Goal: Navigation & Orientation: Understand site structure

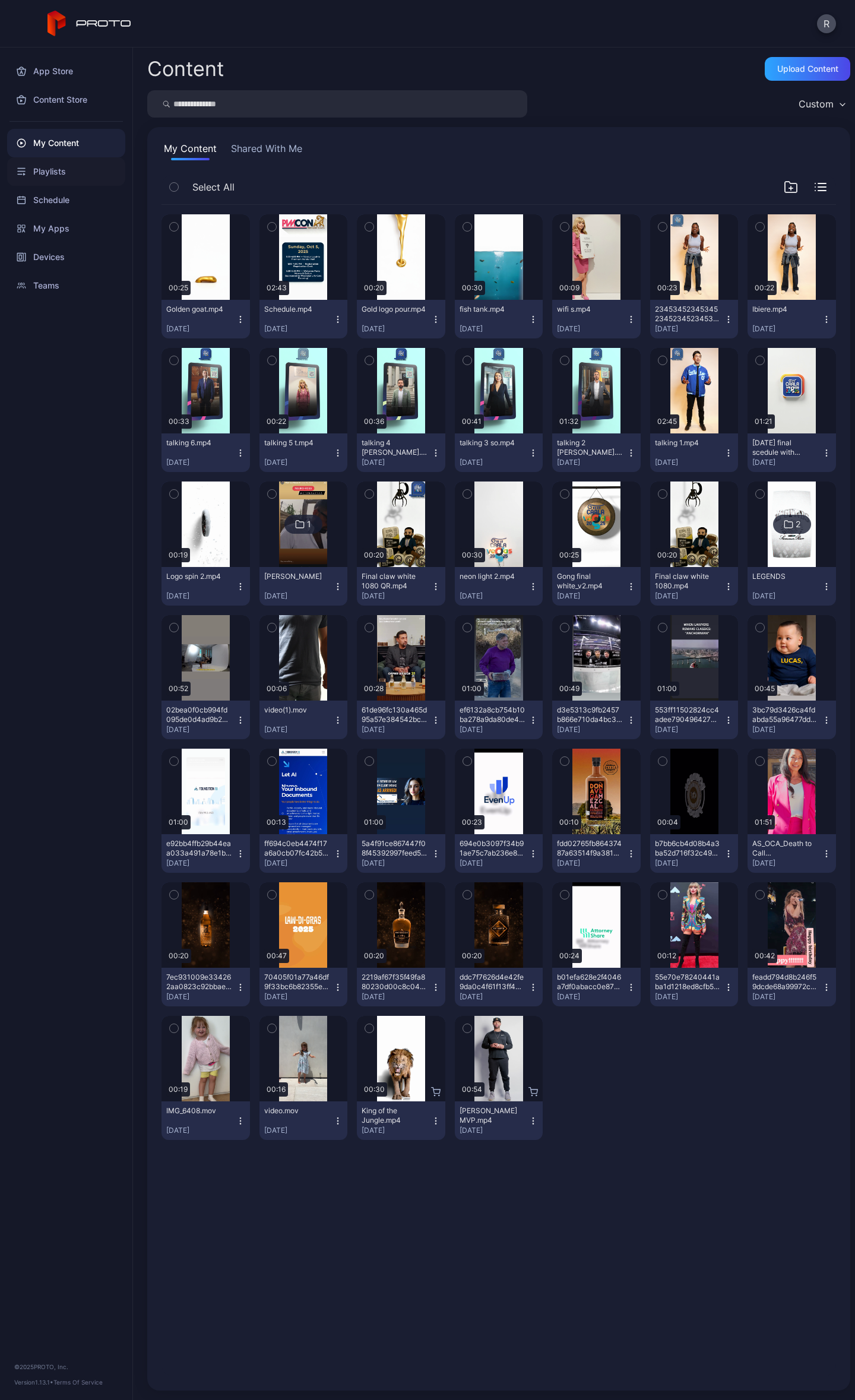
click at [51, 165] on div "Playlists" at bounding box center [66, 171] width 118 height 28
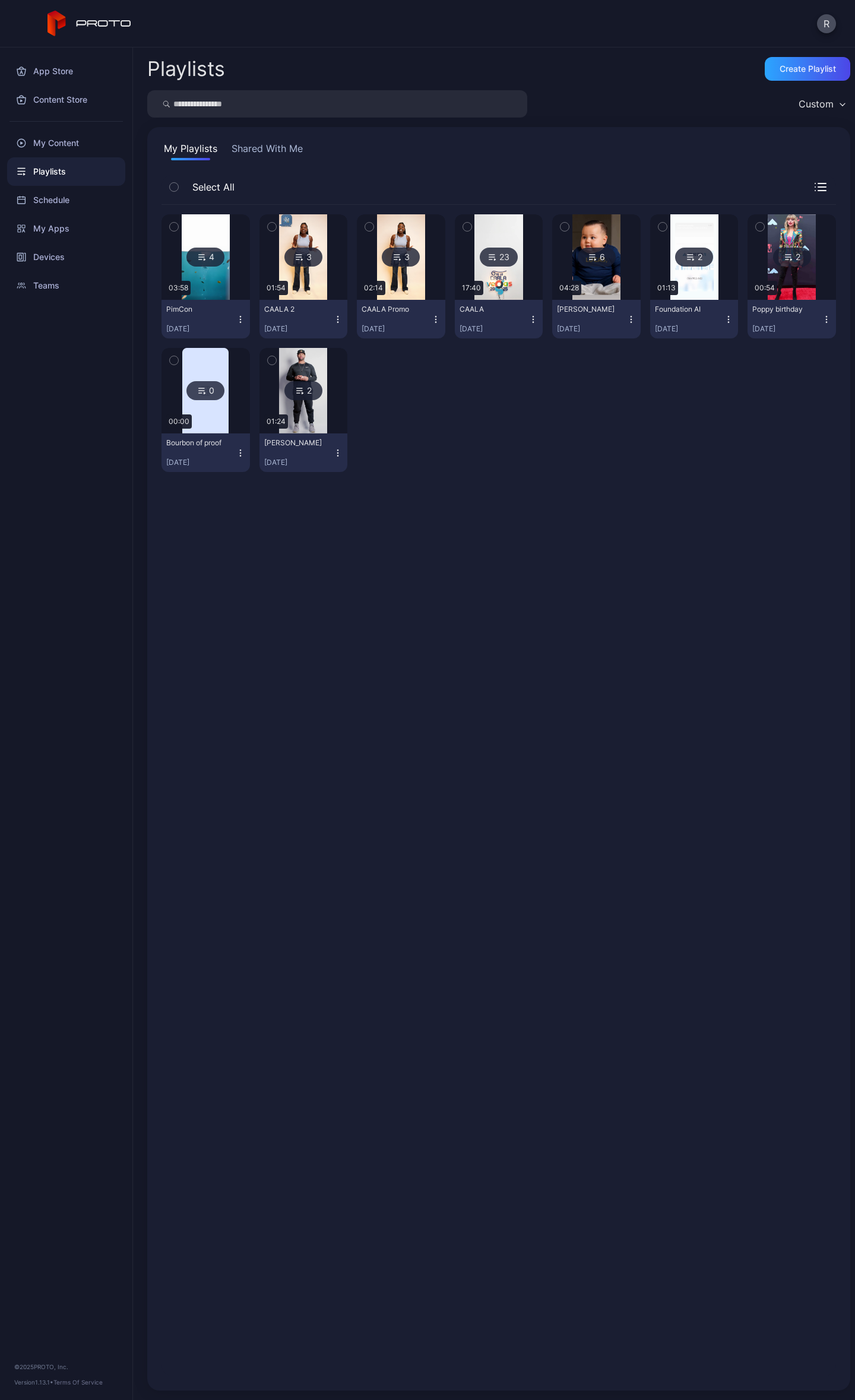
click at [48, 179] on div "Playlists" at bounding box center [66, 171] width 118 height 28
click at [56, 210] on div "Schedule" at bounding box center [66, 200] width 118 height 28
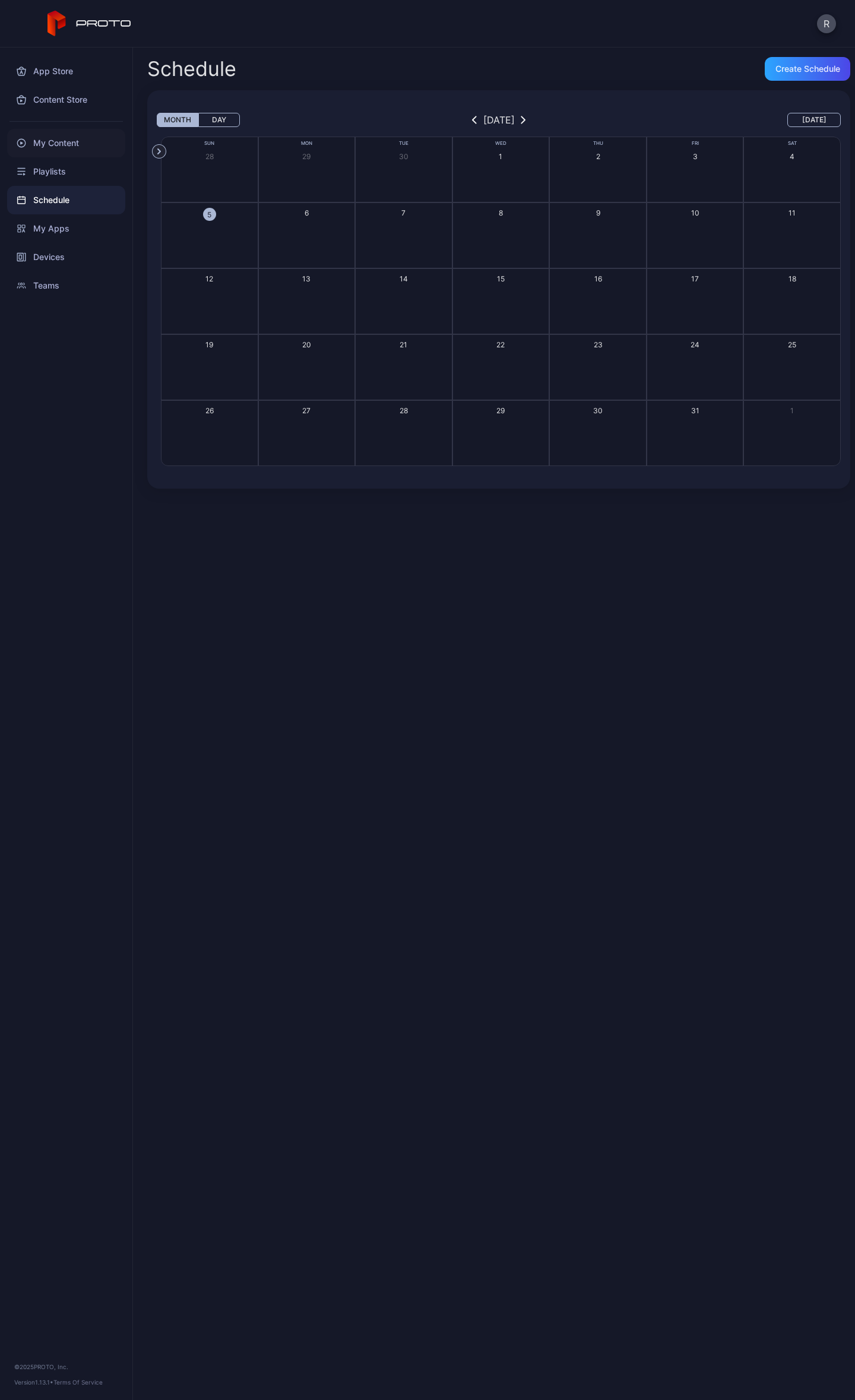
click at [53, 143] on div "My Content" at bounding box center [66, 143] width 118 height 28
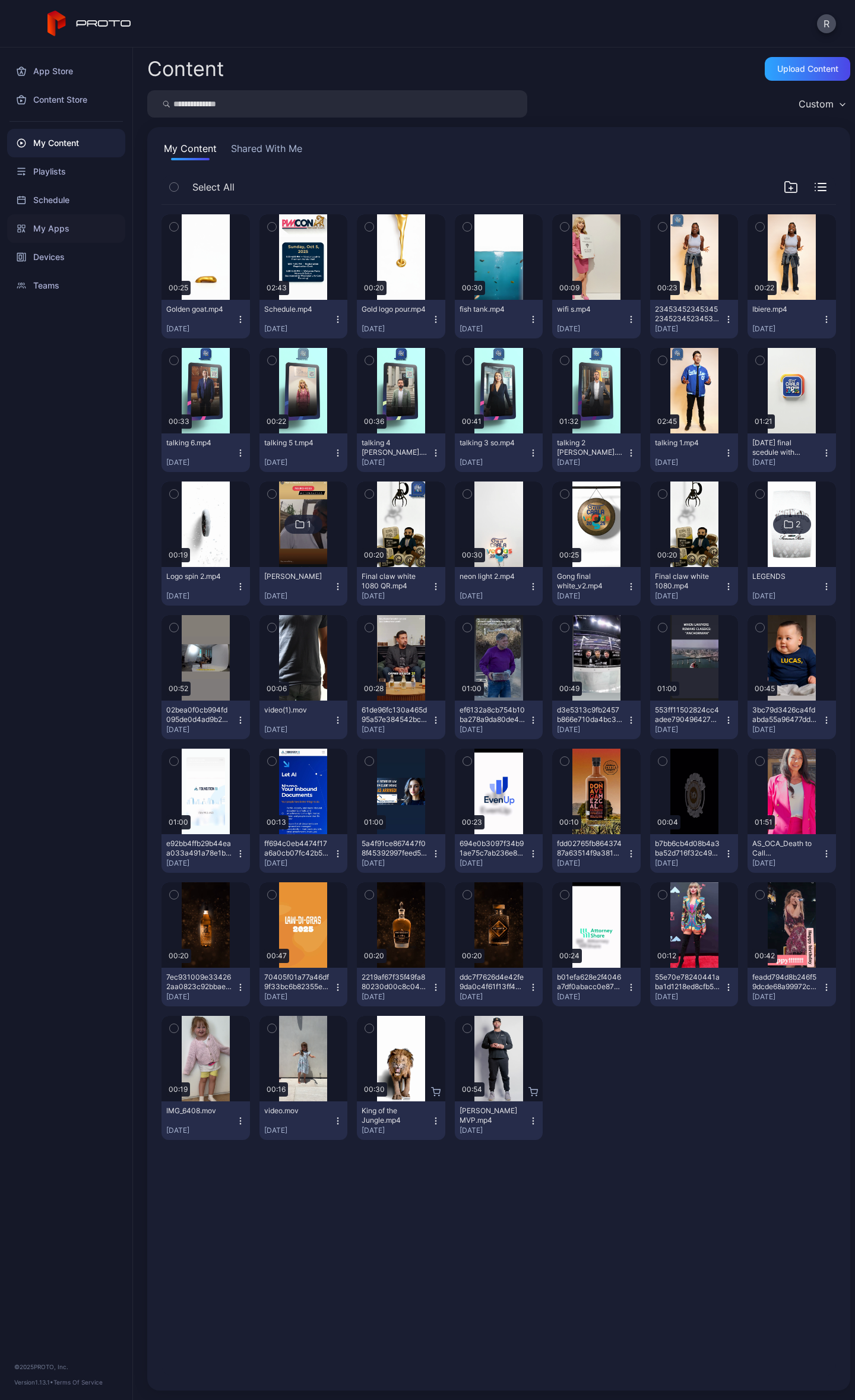
click at [69, 234] on div "My Apps" at bounding box center [66, 228] width 118 height 28
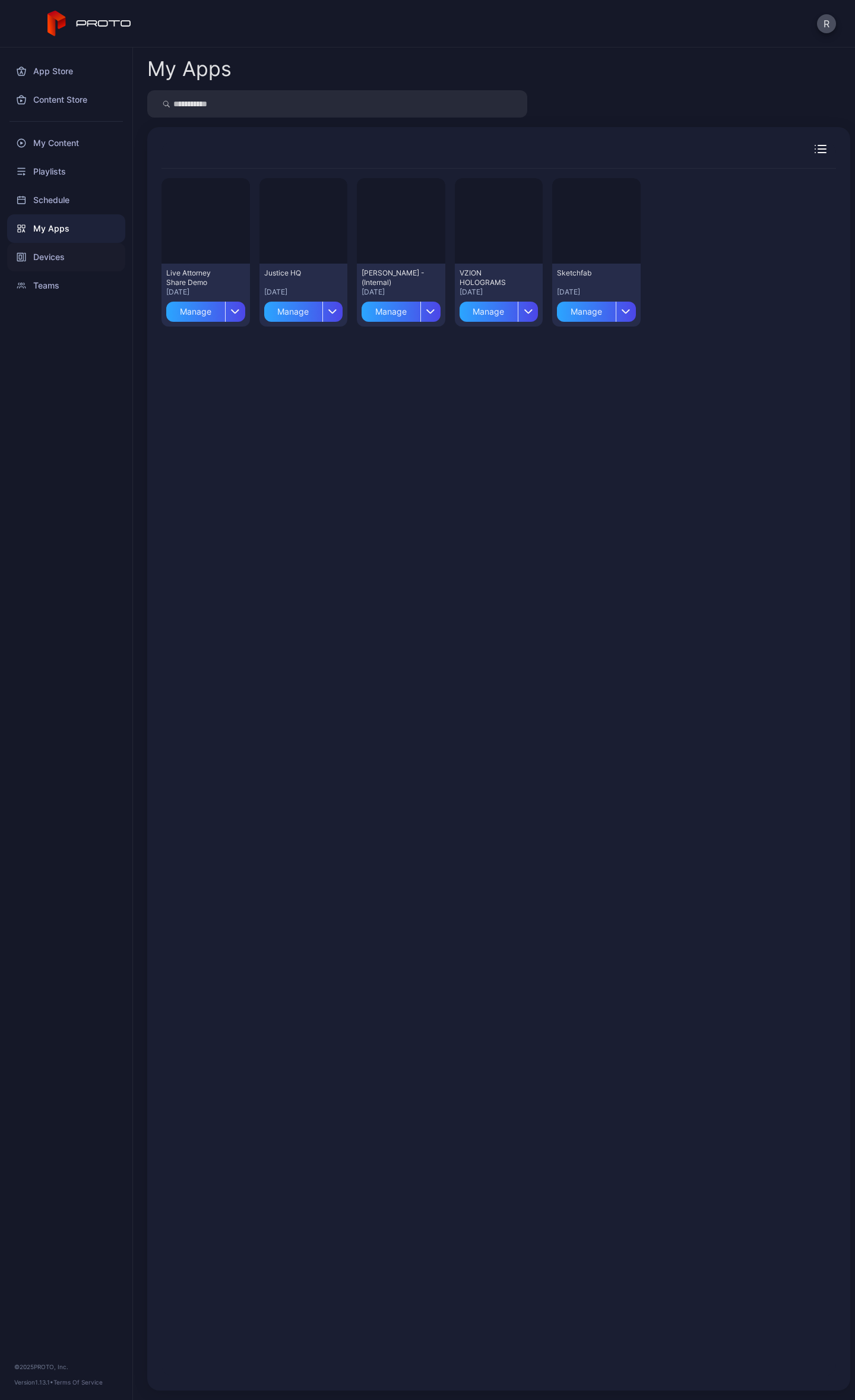
click at [68, 253] on div "Devices" at bounding box center [66, 256] width 118 height 28
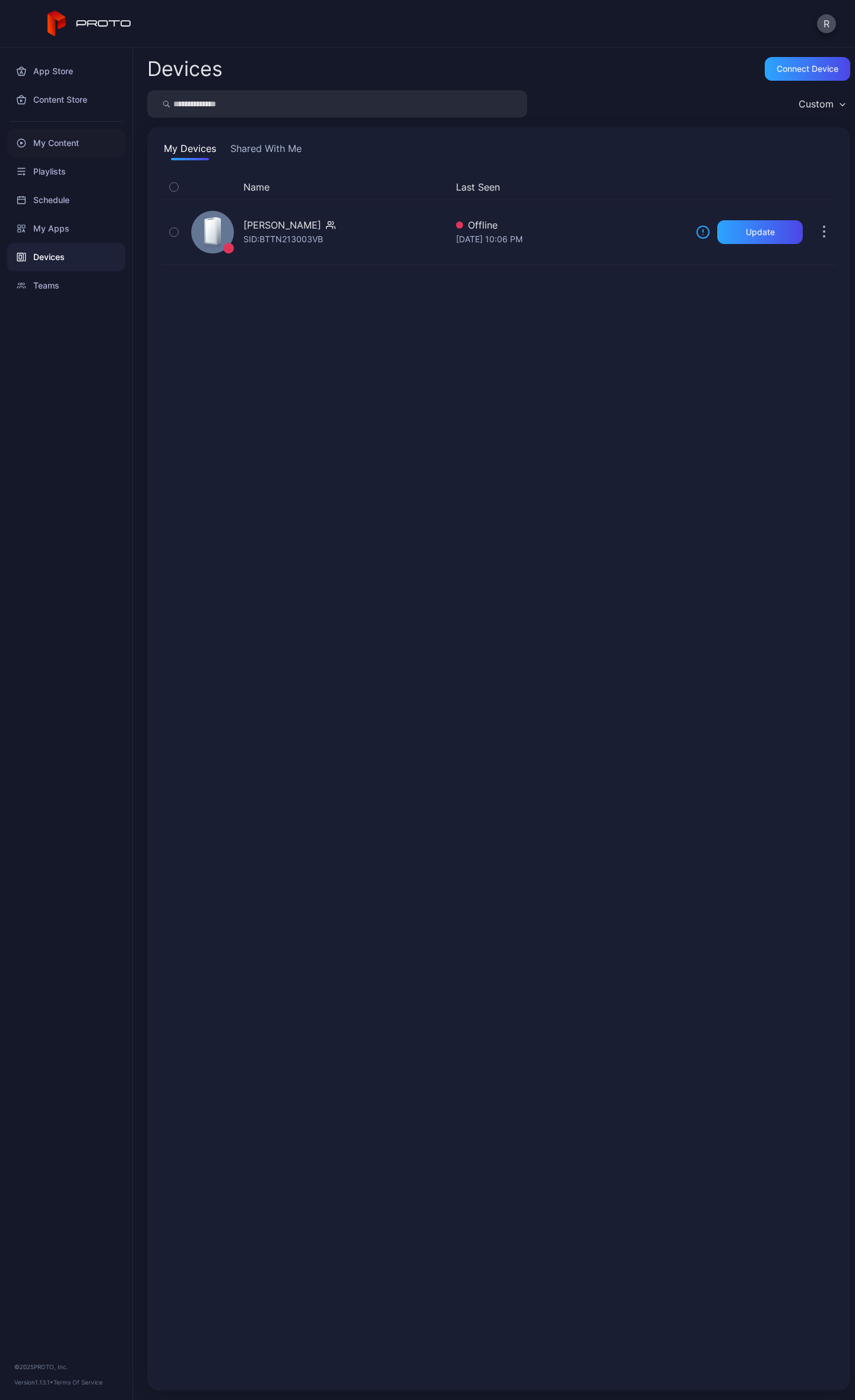
click at [39, 135] on div "My Content" at bounding box center [66, 143] width 118 height 28
